Goal: Check status: Check status

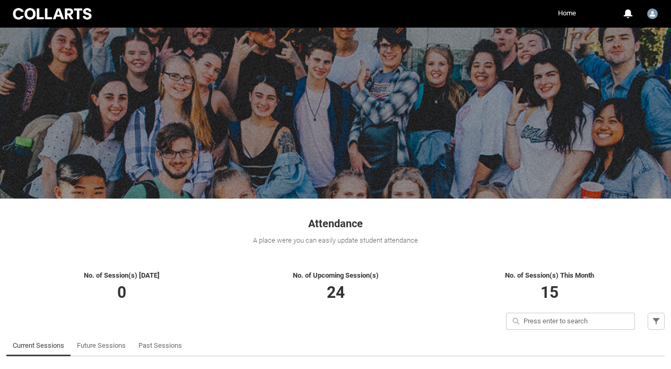
click at [512, 220] on h1 "Attendance" at bounding box center [335, 218] width 658 height 27
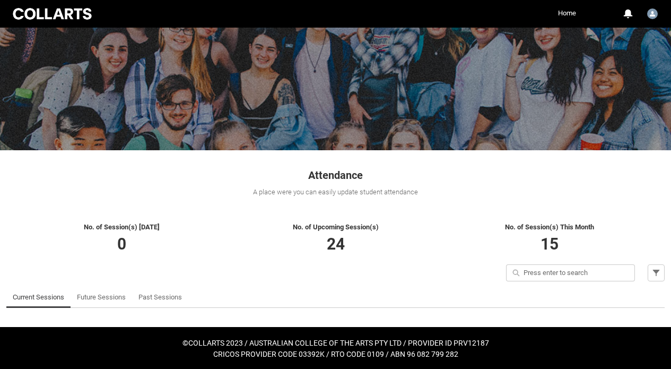
scroll to position [49, 0]
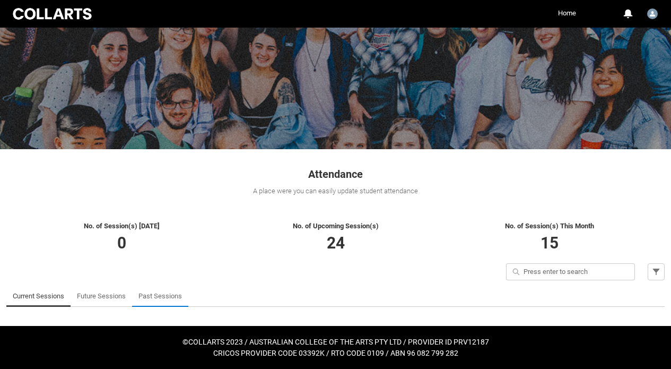
click at [156, 293] on link "Past Sessions" at bounding box center [159, 295] width 43 height 21
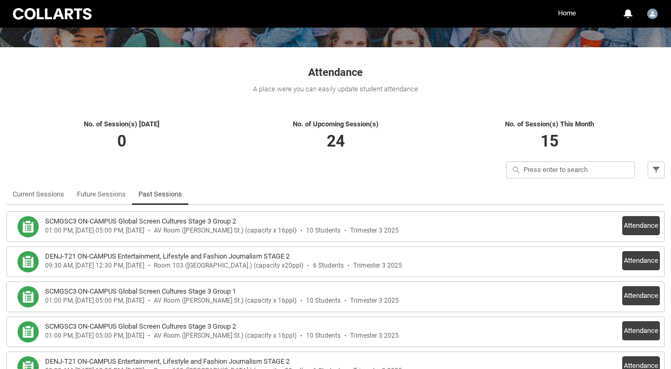
scroll to position [155, 0]
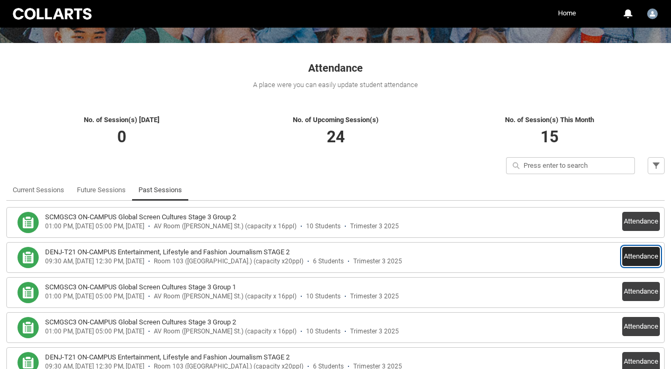
click at [632, 254] on button "Attendance" at bounding box center [641, 256] width 38 height 19
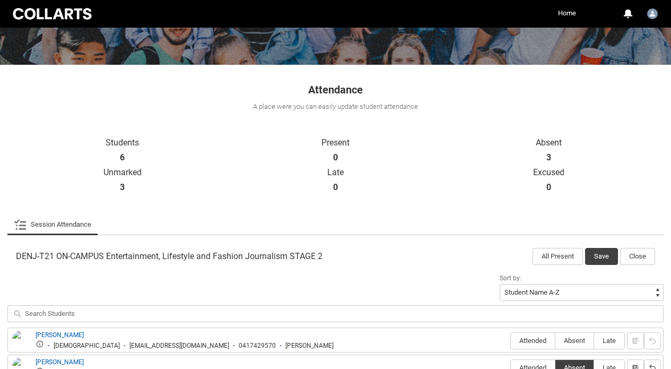
click at [345, 181] on p "0" at bounding box center [335, 187] width 213 height 19
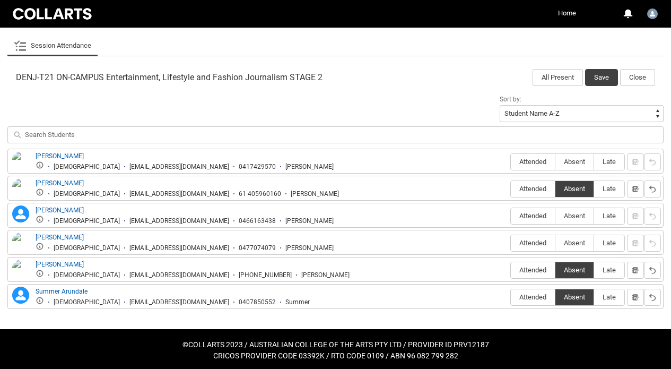
scroll to position [316, 0]
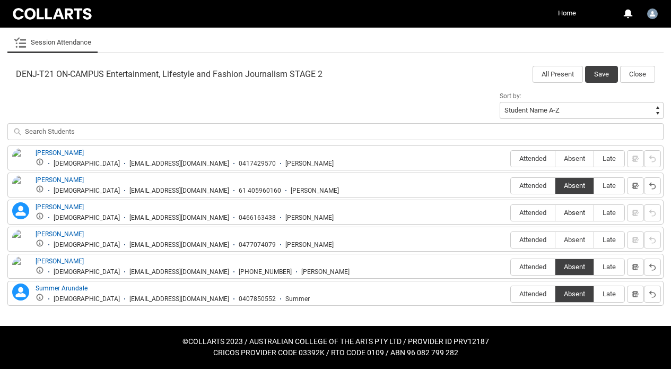
click at [580, 213] on span "Absent" at bounding box center [574, 212] width 38 height 8
click at [555, 213] on input "Absent" at bounding box center [555, 212] width 1 height 1
type lightning-radio-group "Absent"
radio input "true"
click at [612, 241] on span "Late" at bounding box center [609, 239] width 30 height 8
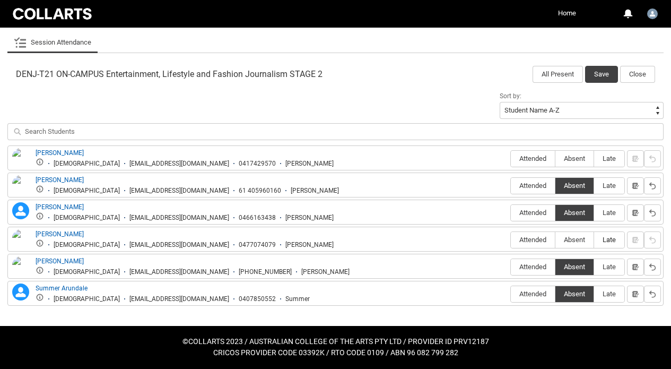
click at [594, 240] on input "Late" at bounding box center [593, 239] width 1 height 1
type lightning-radio-group "Late"
radio input "true"
click at [578, 153] on label "Absent" at bounding box center [574, 159] width 38 height 16
click at [555, 158] on input "Absent" at bounding box center [555, 158] width 1 height 1
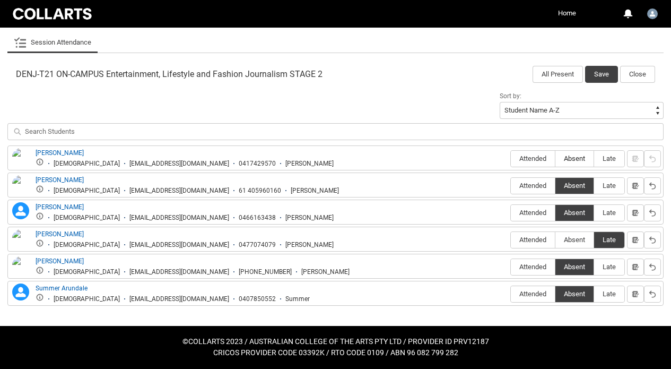
type lightning-radio-group "Absent"
radio input "true"
click at [602, 74] on button "Save" at bounding box center [601, 74] width 33 height 17
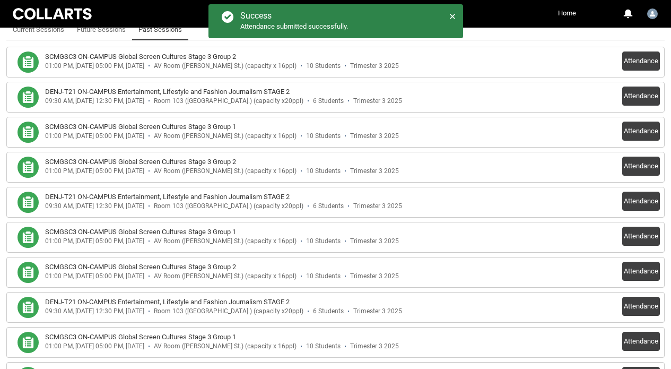
scroll to position [324, 0]
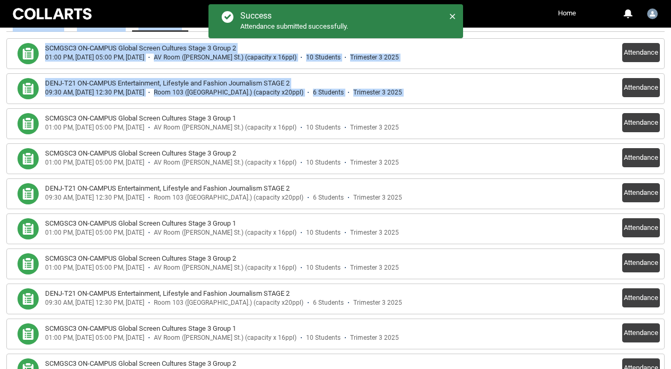
drag, startPoint x: 662, startPoint y: 88, endPoint x: 525, endPoint y: -59, distance: 201.5
click at [567, 7] on link "Home" at bounding box center [566, 13] width 23 height 16
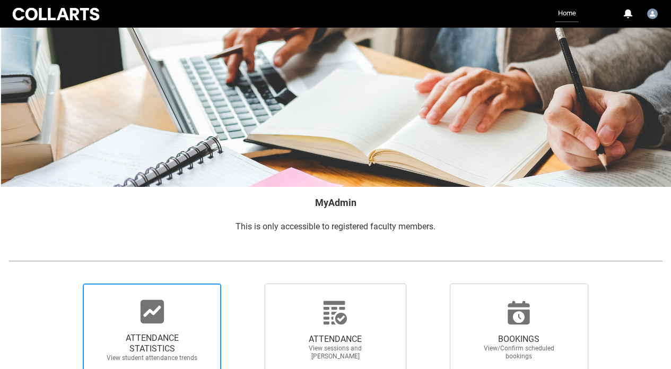
click at [126, 309] on div at bounding box center [152, 311] width 102 height 25
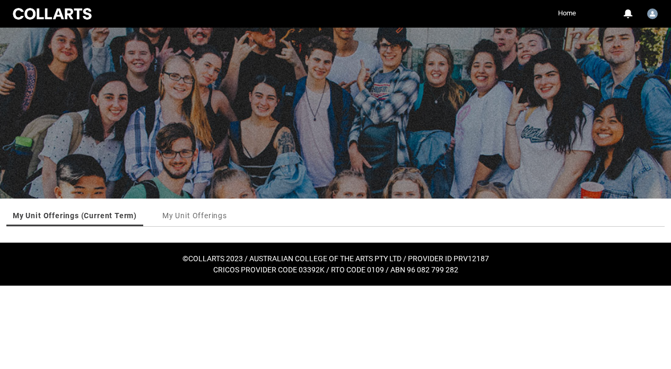
click at [277, 213] on ul "My Unit Offerings (Current Term) My Unit Offerings More Tabs" at bounding box center [335, 216] width 658 height 22
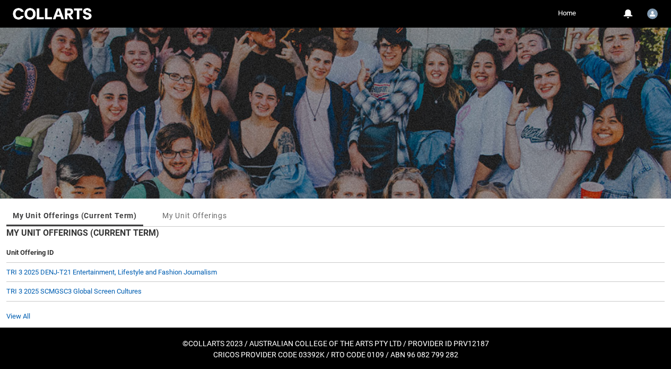
scroll to position [2, 0]
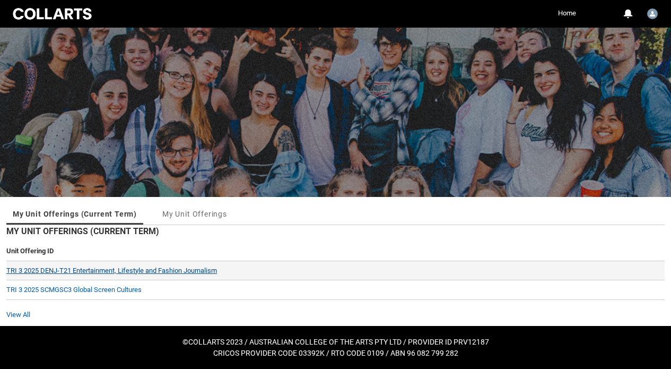
click at [175, 267] on link "TRI 3 2025 DENJ-T21 Entertainment, Lifestyle and Fashion Journalism" at bounding box center [111, 270] width 211 height 8
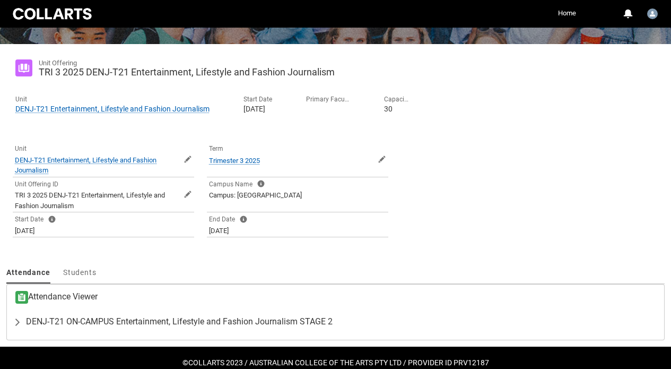
scroll to position [170, 0]
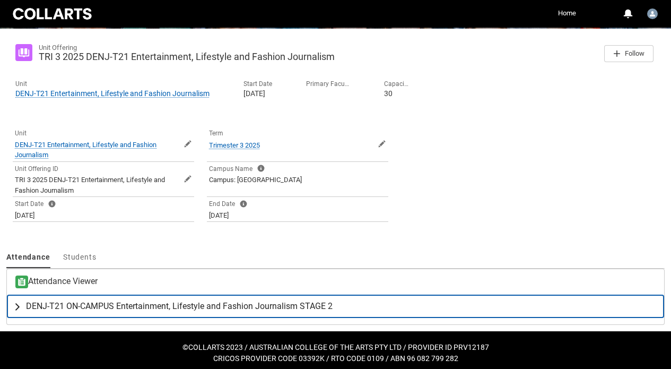
click at [101, 305] on span "DENJ-T21 ON-CAMPUS Entertainment, Lifestyle and Fashion Journalism STAGE 2" at bounding box center [179, 306] width 307 height 11
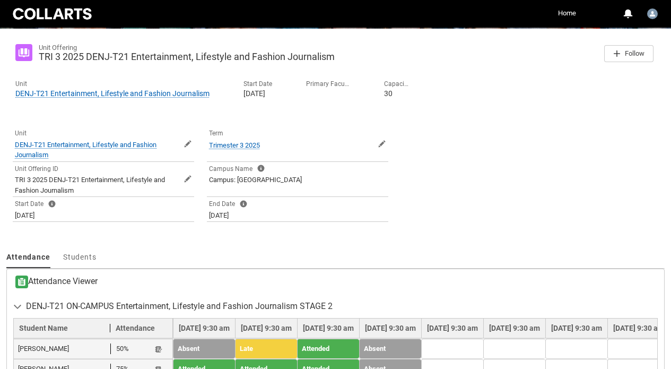
click at [423, 246] on div "Unit Offering TRI 3 2025 DENJ-T21 Entertainment, Lifestyle and Fashion Journali…" at bounding box center [335, 287] width 658 height 505
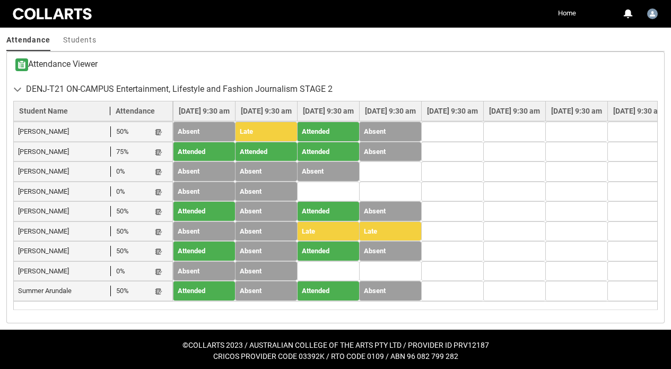
scroll to position [390, 0]
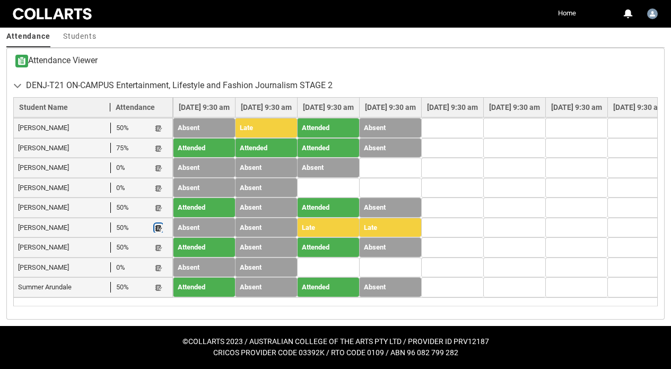
click at [160, 225] on lightning-primitive-icon "button" at bounding box center [158, 228] width 7 height 8
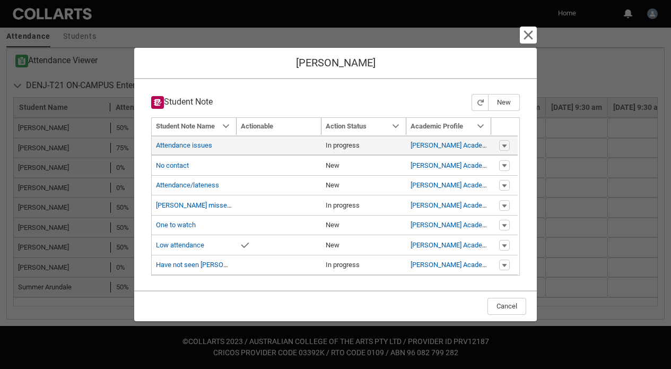
click at [325, 146] on td "In progress" at bounding box center [363, 146] width 85 height 20
click at [198, 142] on link "Attendance issues" at bounding box center [184, 145] width 56 height 8
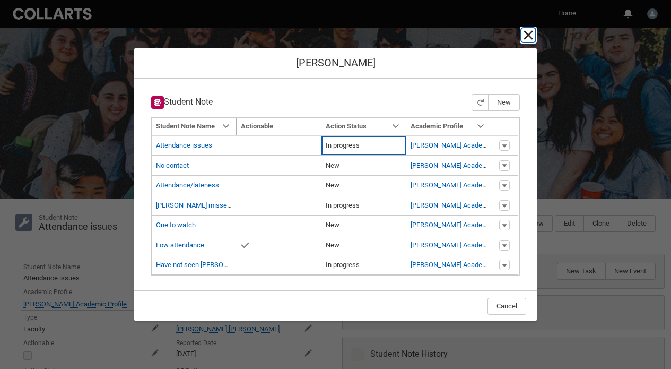
click at [534, 36] on lightning-primitive-icon "button" at bounding box center [528, 35] width 13 height 13
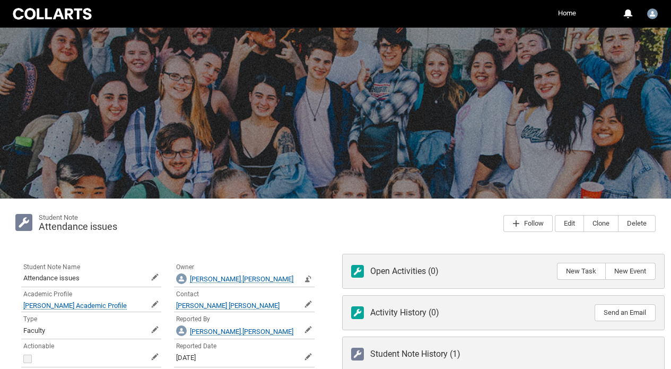
click at [302, 238] on div "Student Note Attendance issues Follow Edit Clone Delete" at bounding box center [335, 223] width 658 height 36
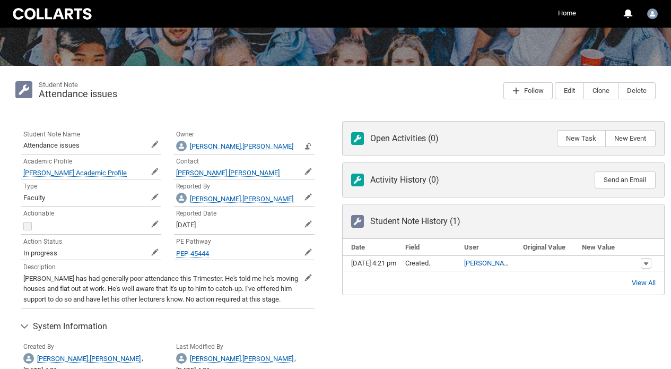
scroll to position [148, 0]
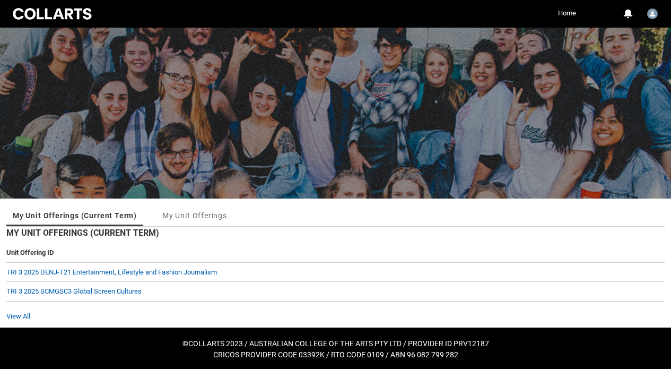
click at [282, 213] on ul "My Unit Offerings (Current Term) My Unit Offerings More Tabs" at bounding box center [335, 216] width 658 height 22
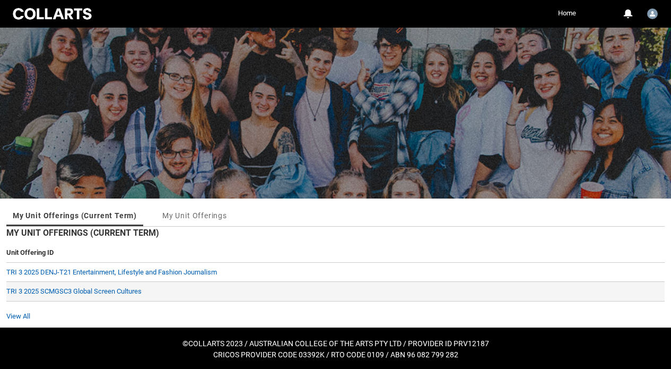
click at [124, 295] on td "TRI 3 2025 SCMGSC3 Global Screen Cultures" at bounding box center [335, 292] width 658 height 20
click at [126, 290] on link "TRI 3 2025 SCMGSC3 Global Screen Cultures" at bounding box center [73, 291] width 135 height 8
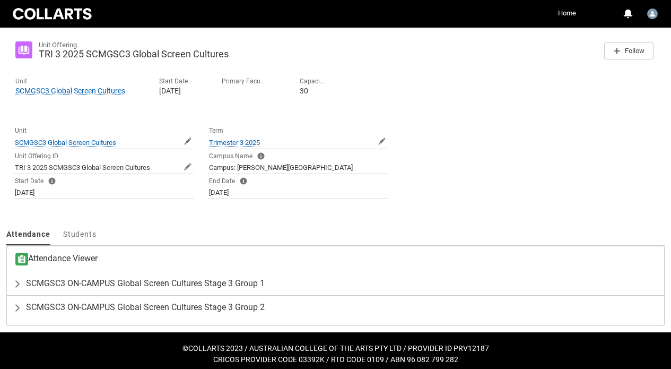
scroll to position [179, 0]
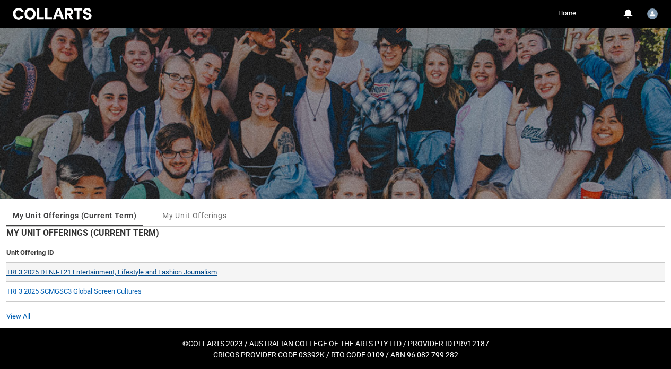
click at [180, 269] on link "TRI 3 2025 DENJ-T21 Entertainment, Lifestyle and Fashion Journalism" at bounding box center [111, 272] width 211 height 8
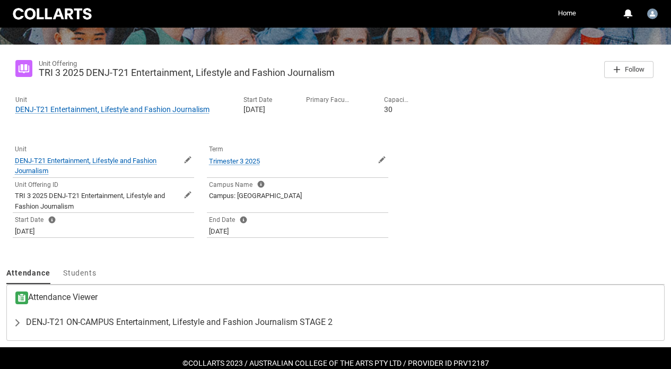
scroll to position [170, 0]
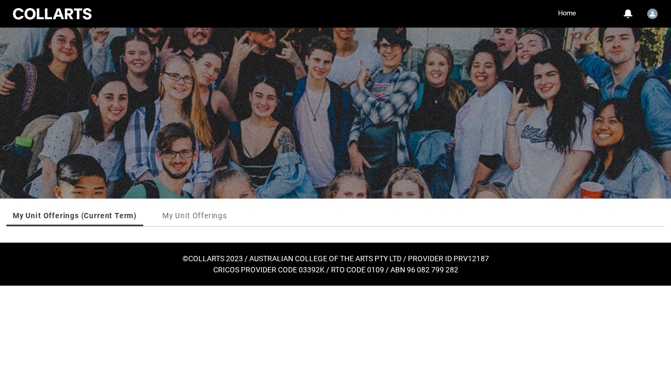
click at [234, 285] on html "Loading × Sorry to interrupt CSS Error Refresh Skip to Main Content Collarts Ed…" at bounding box center [335, 142] width 671 height 285
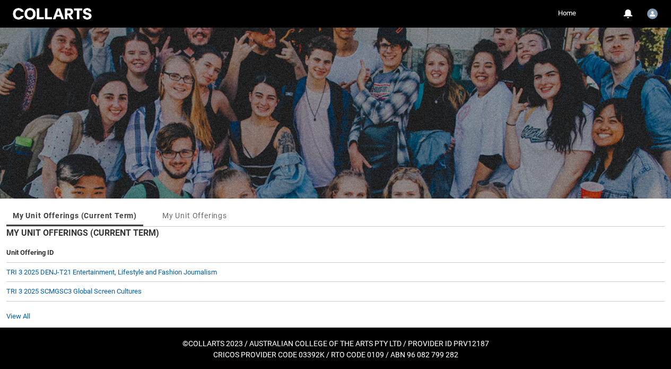
scroll to position [2, 0]
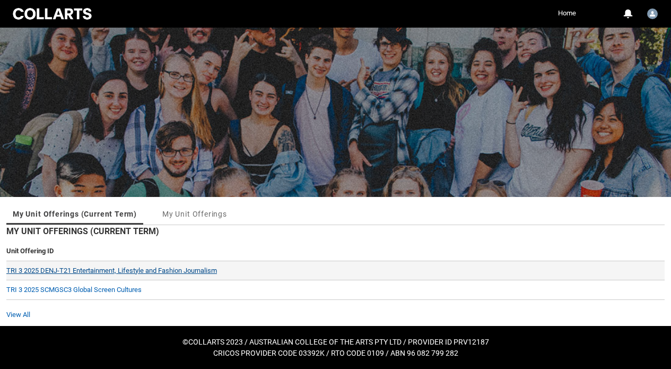
click at [204, 269] on link "TRI 3 2025 DENJ-T21 Entertainment, Lifestyle and Fashion Journalism" at bounding box center [111, 270] width 211 height 8
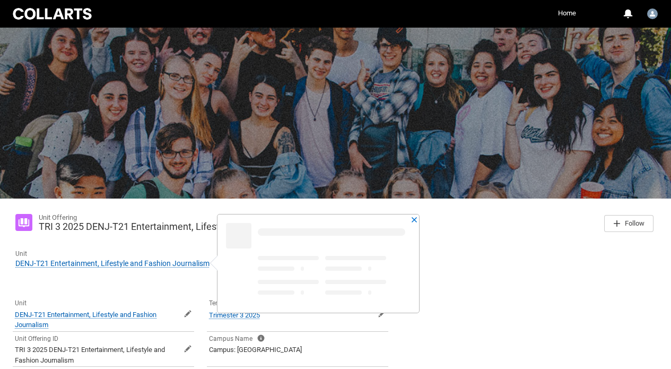
click at [496, 252] on slot "Unit DENJ-T21 Entertainment, Lifestyle and Fashion Journalism Open DENJ-T21 Ent…" at bounding box center [335, 259] width 657 height 37
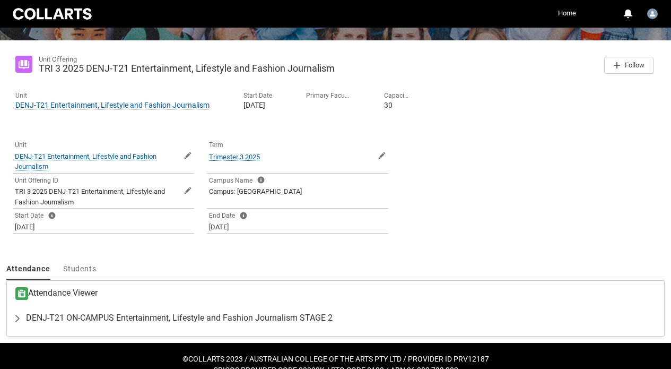
scroll to position [170, 0]
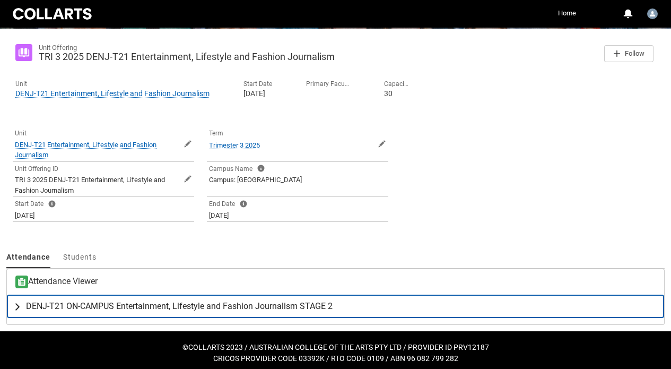
click at [143, 300] on button "DENJ-T21 ON-CAMPUS Entertainment, Lifestyle and Fashion Journalism STAGE 2" at bounding box center [335, 305] width 657 height 23
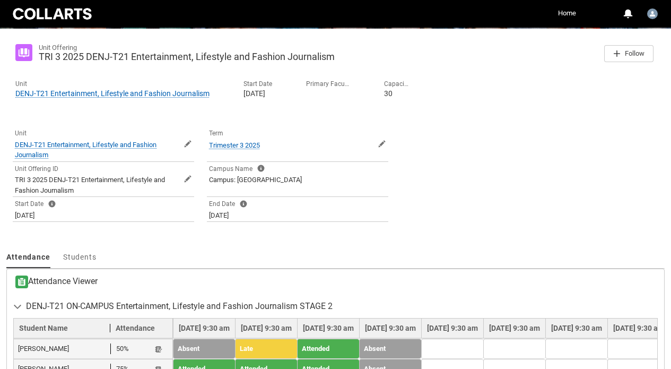
drag, startPoint x: 254, startPoint y: 247, endPoint x: 258, endPoint y: 231, distance: 16.1
click at [254, 246] on div "Unit Offering TRI 3 2025 DENJ-T21 Entertainment, Lifestyle and Fashion Journali…" at bounding box center [335, 287] width 658 height 505
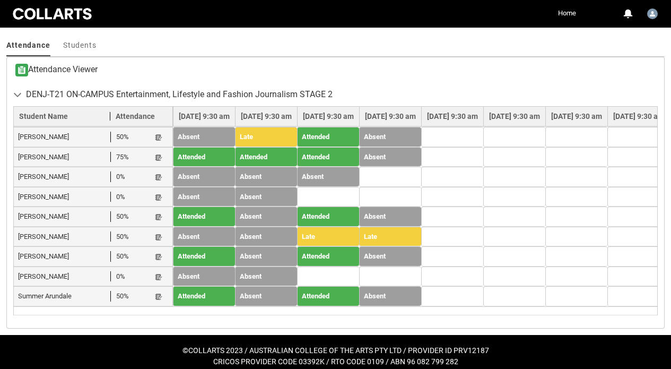
scroll to position [390, 0]
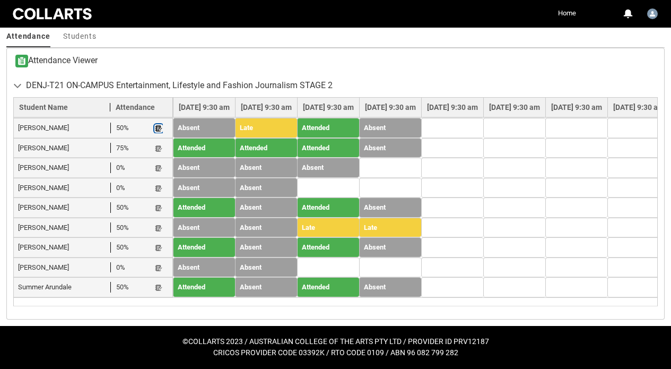
click at [159, 125] on lightning-primitive-icon "button" at bounding box center [158, 129] width 7 height 8
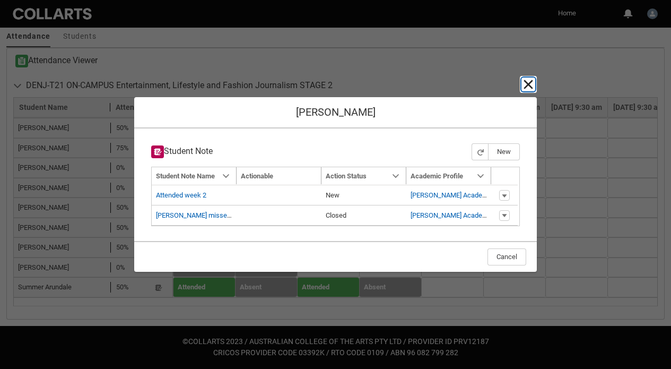
click at [531, 82] on lightning-primitive-icon "button" at bounding box center [528, 84] width 13 height 13
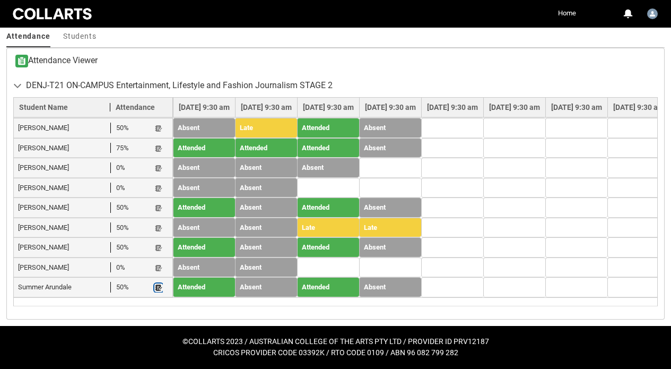
click at [157, 287] on lightning-primitive-icon "button" at bounding box center [158, 288] width 7 height 8
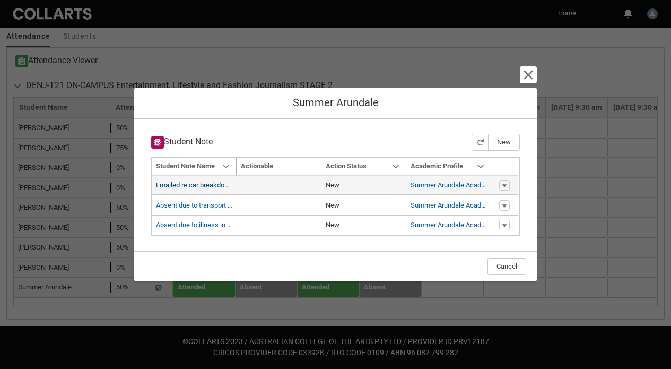
click at [229, 181] on link "Emailed re car breakdown" at bounding box center [194, 185] width 77 height 8
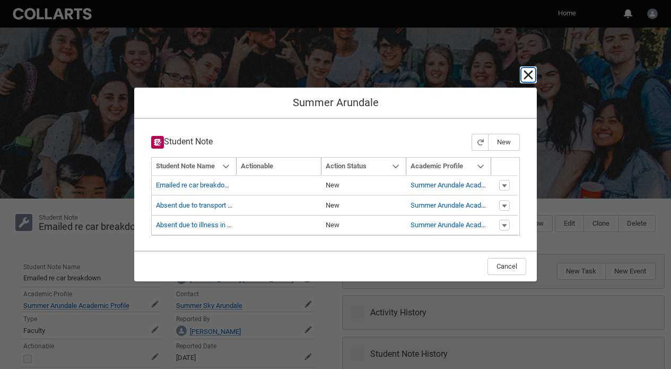
click at [526, 80] on lightning-primitive-icon "button" at bounding box center [528, 74] width 13 height 13
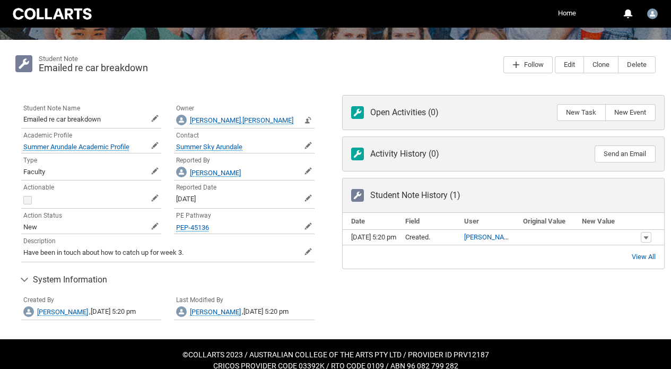
scroll to position [171, 0]
